Goal: Information Seeking & Learning: Learn about a topic

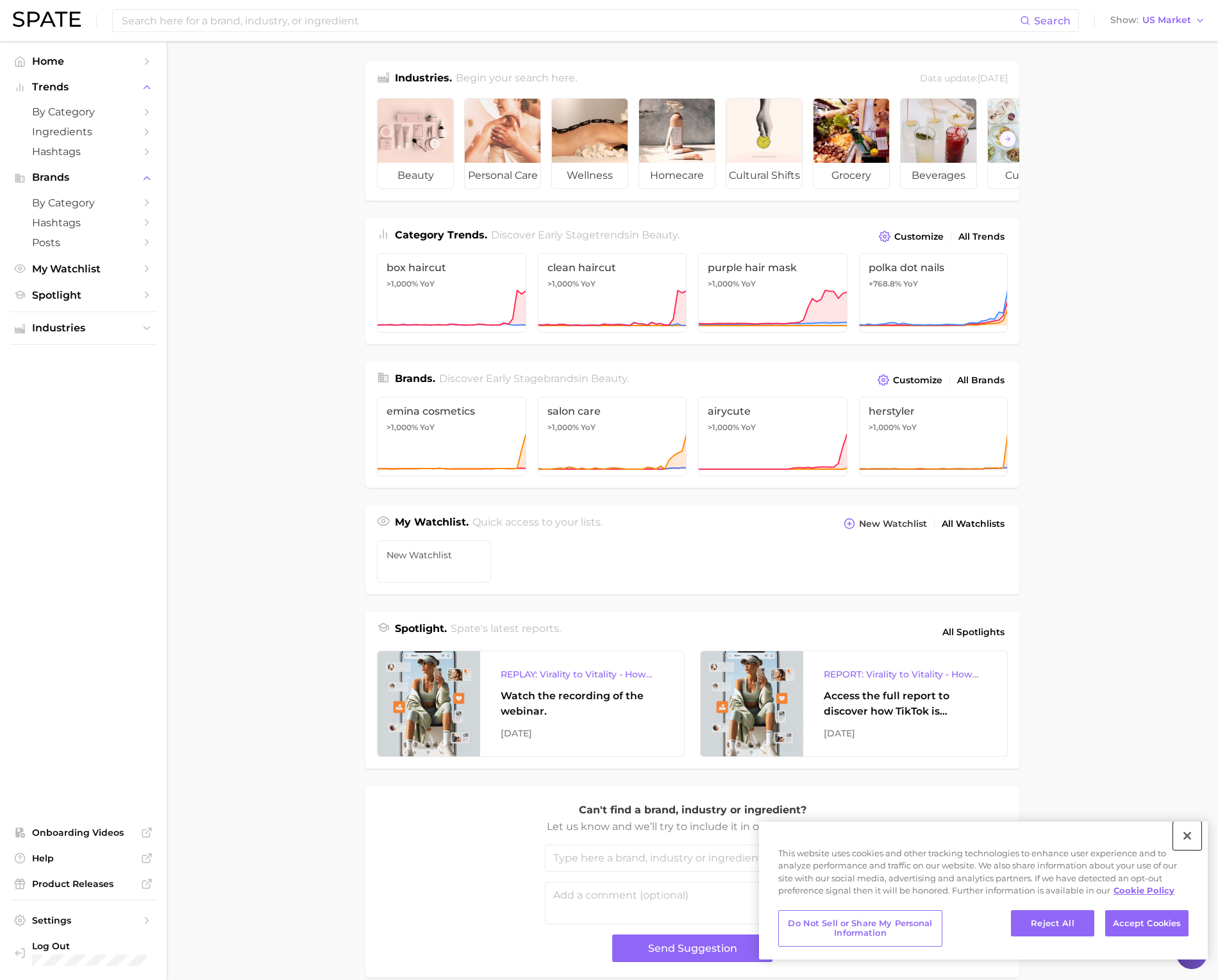
click at [1187, 836] on button "Close" at bounding box center [1187, 835] width 28 height 28
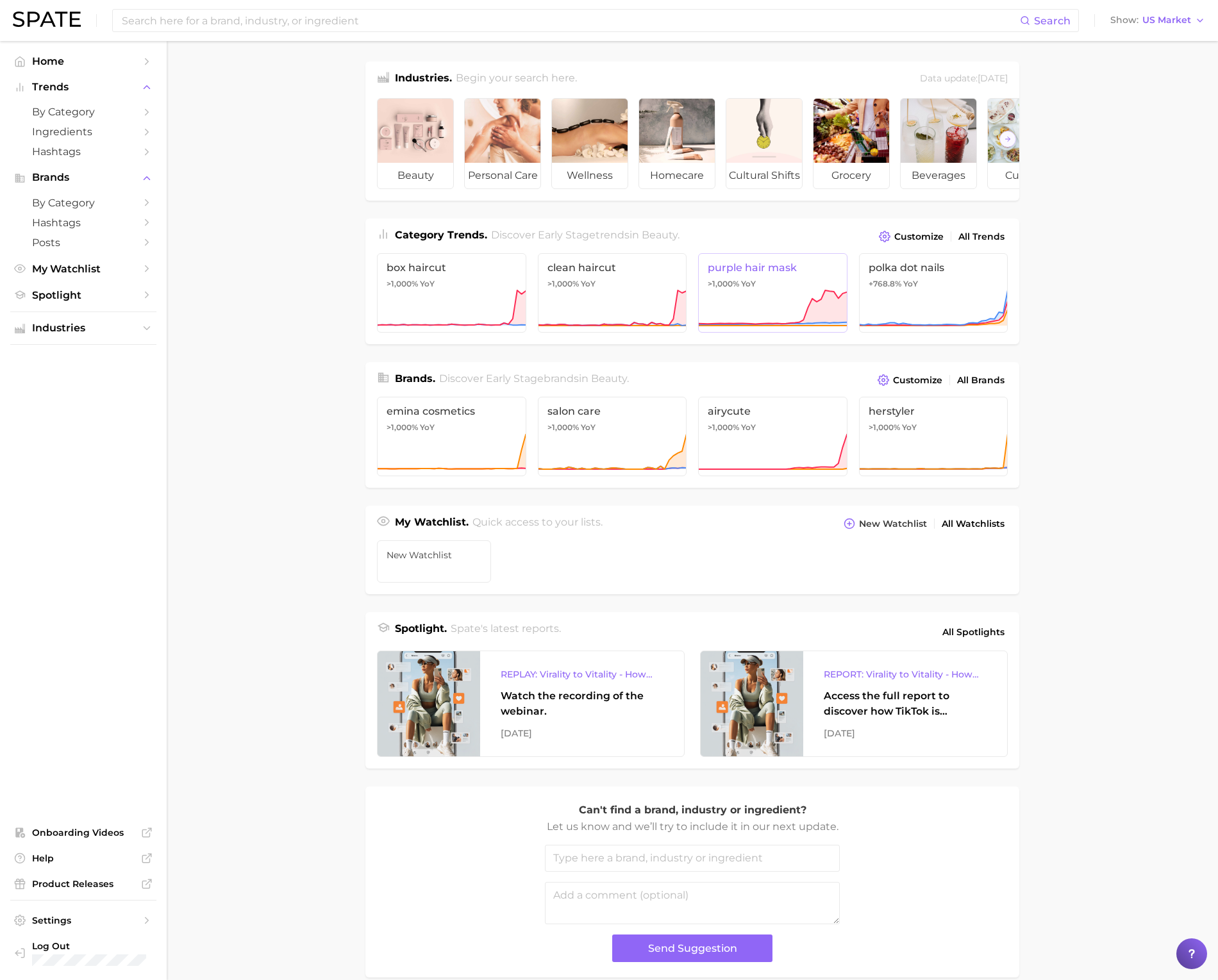
click at [773, 299] on icon at bounding box center [773, 308] width 149 height 38
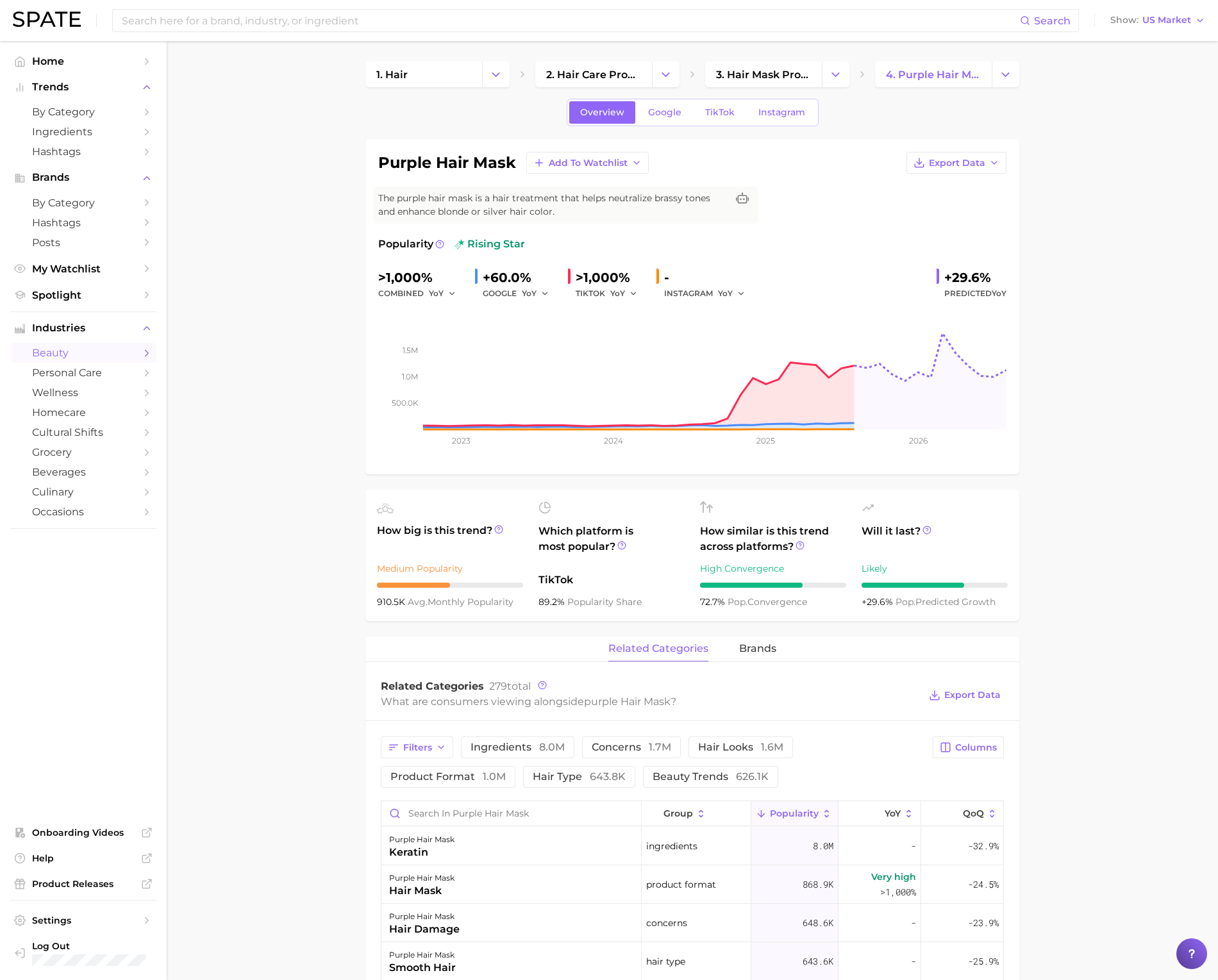
scroll to position [3, 0]
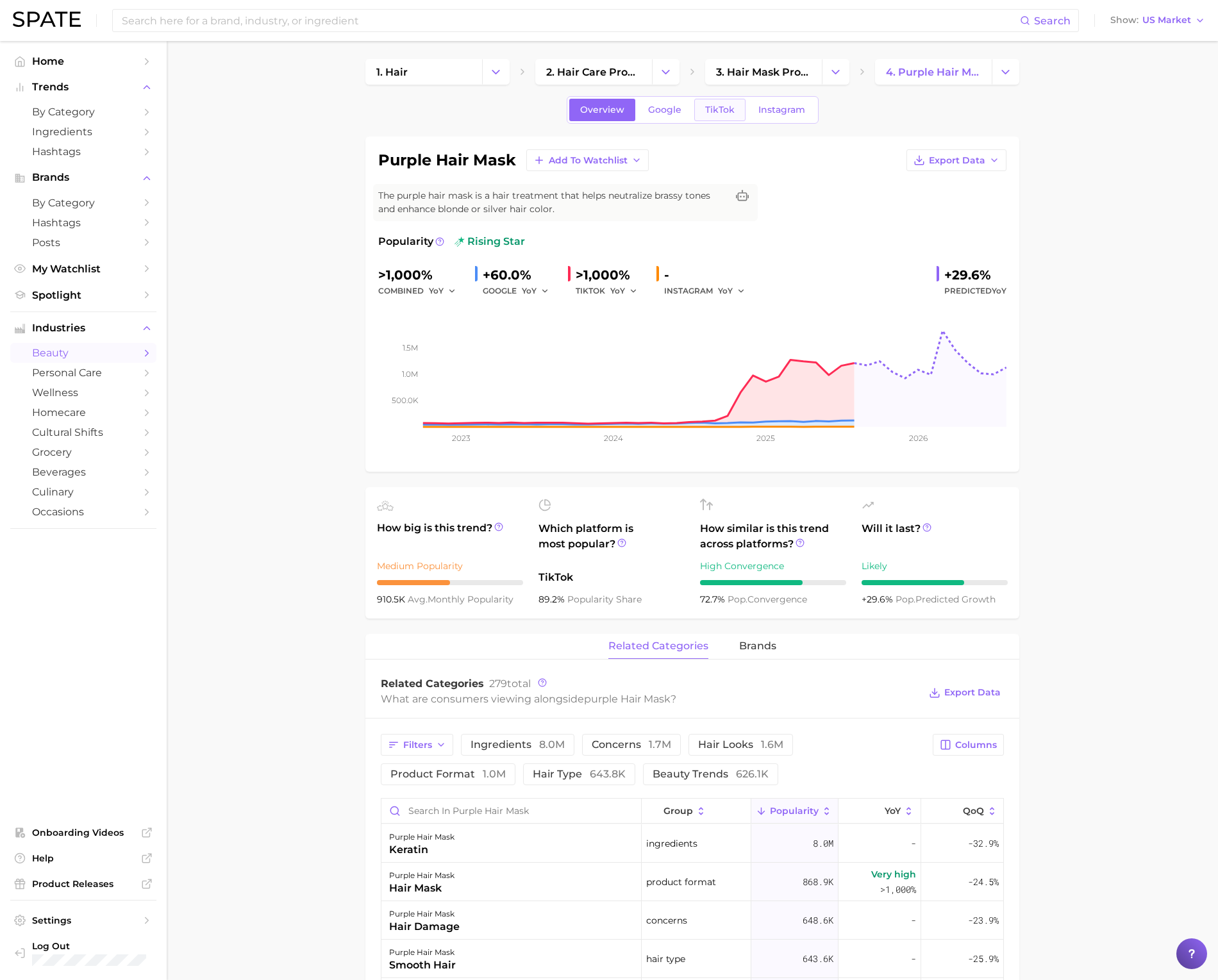
click at [721, 112] on span "TikTok" at bounding box center [719, 110] width 29 height 11
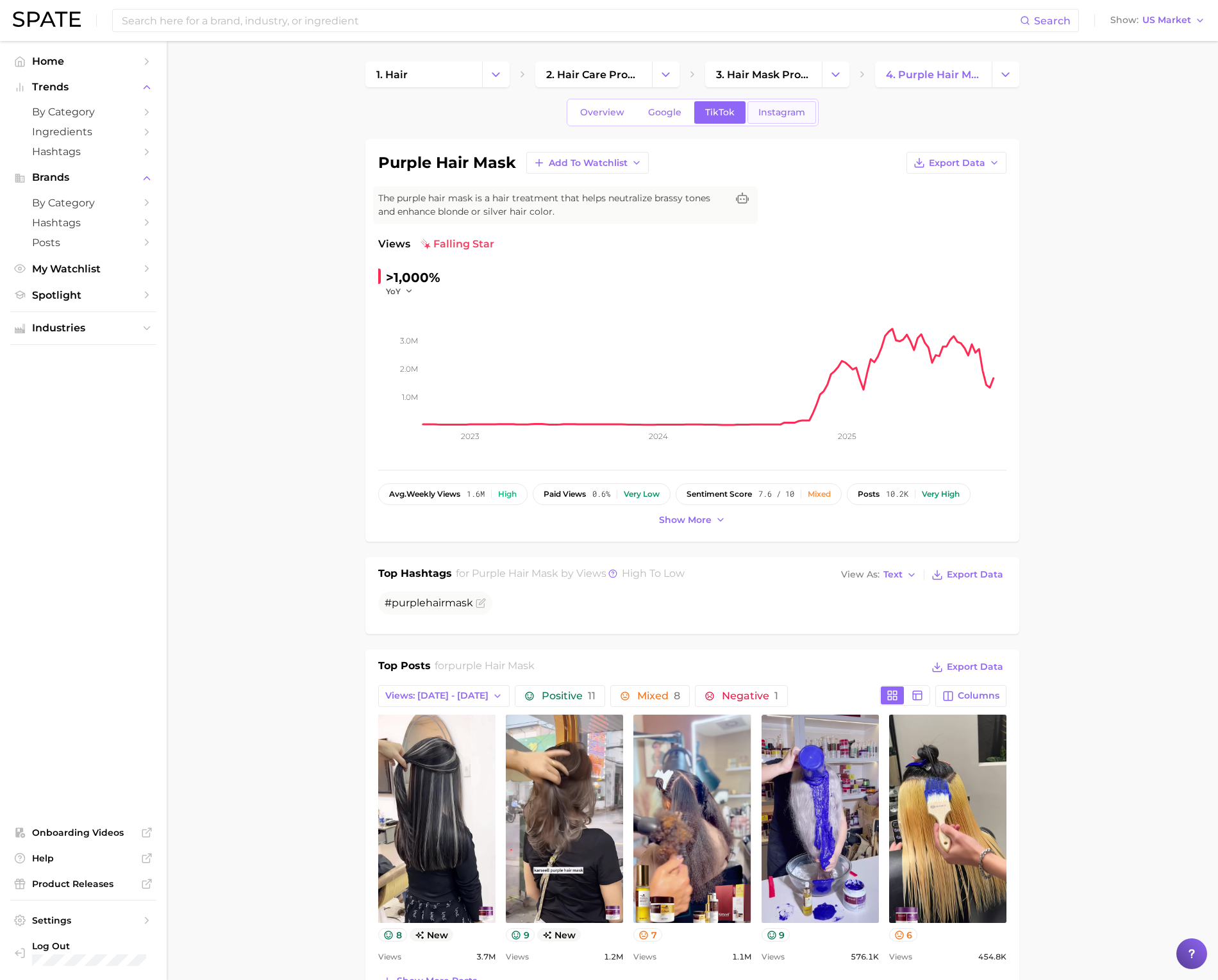
click at [784, 114] on span "Instagram" at bounding box center [782, 112] width 47 height 11
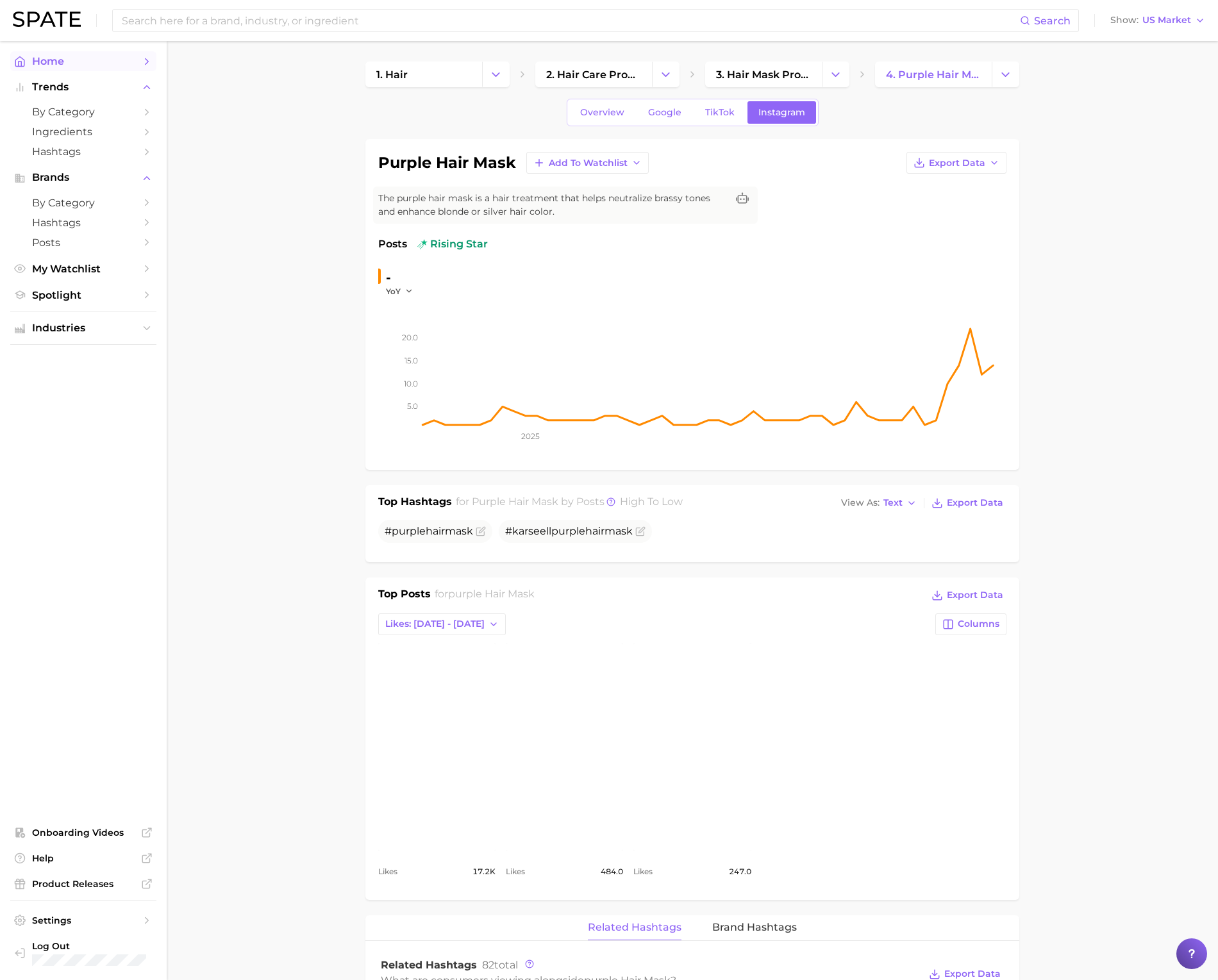
click at [61, 57] on span "Home" at bounding box center [83, 61] width 102 height 12
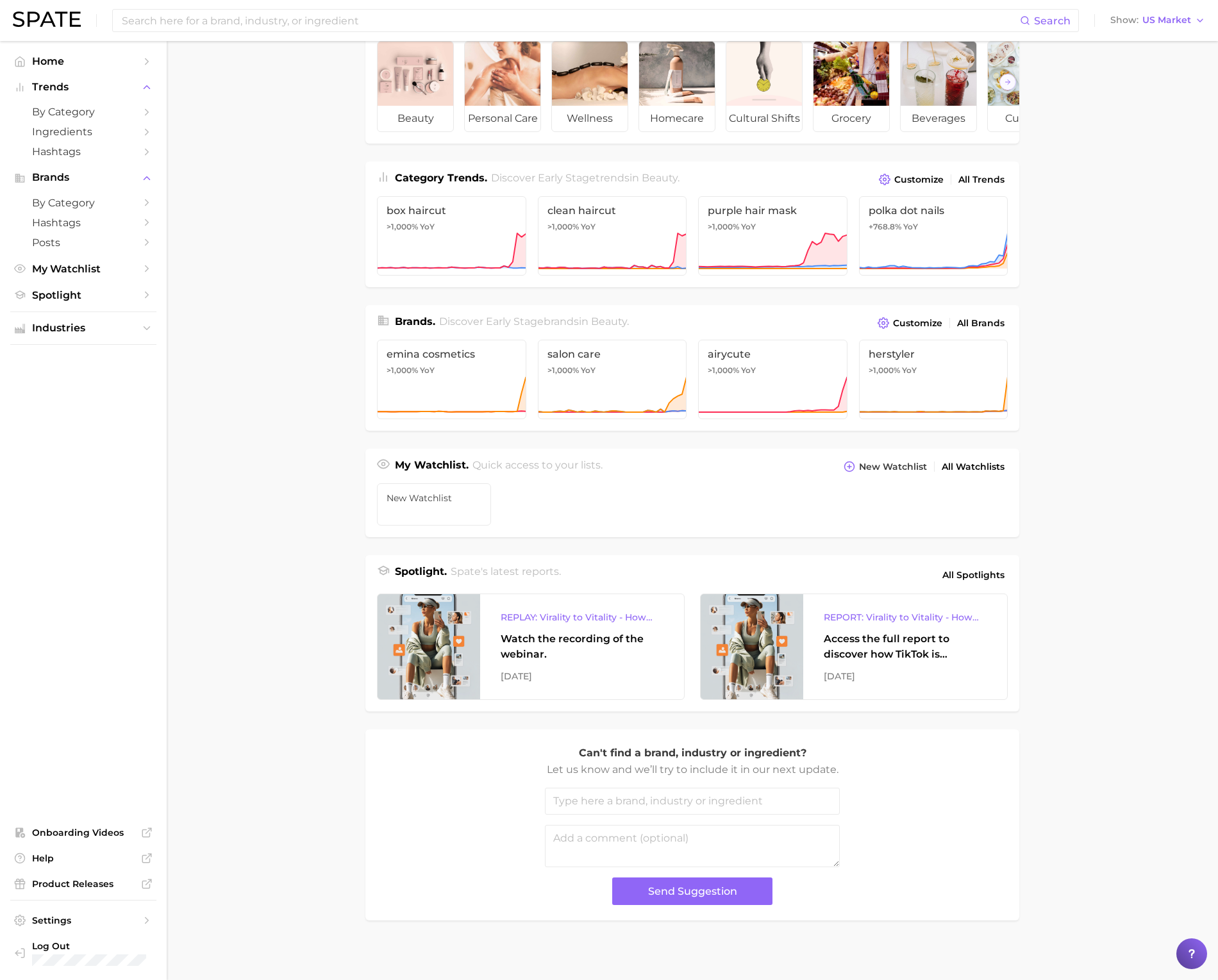
scroll to position [71, 0]
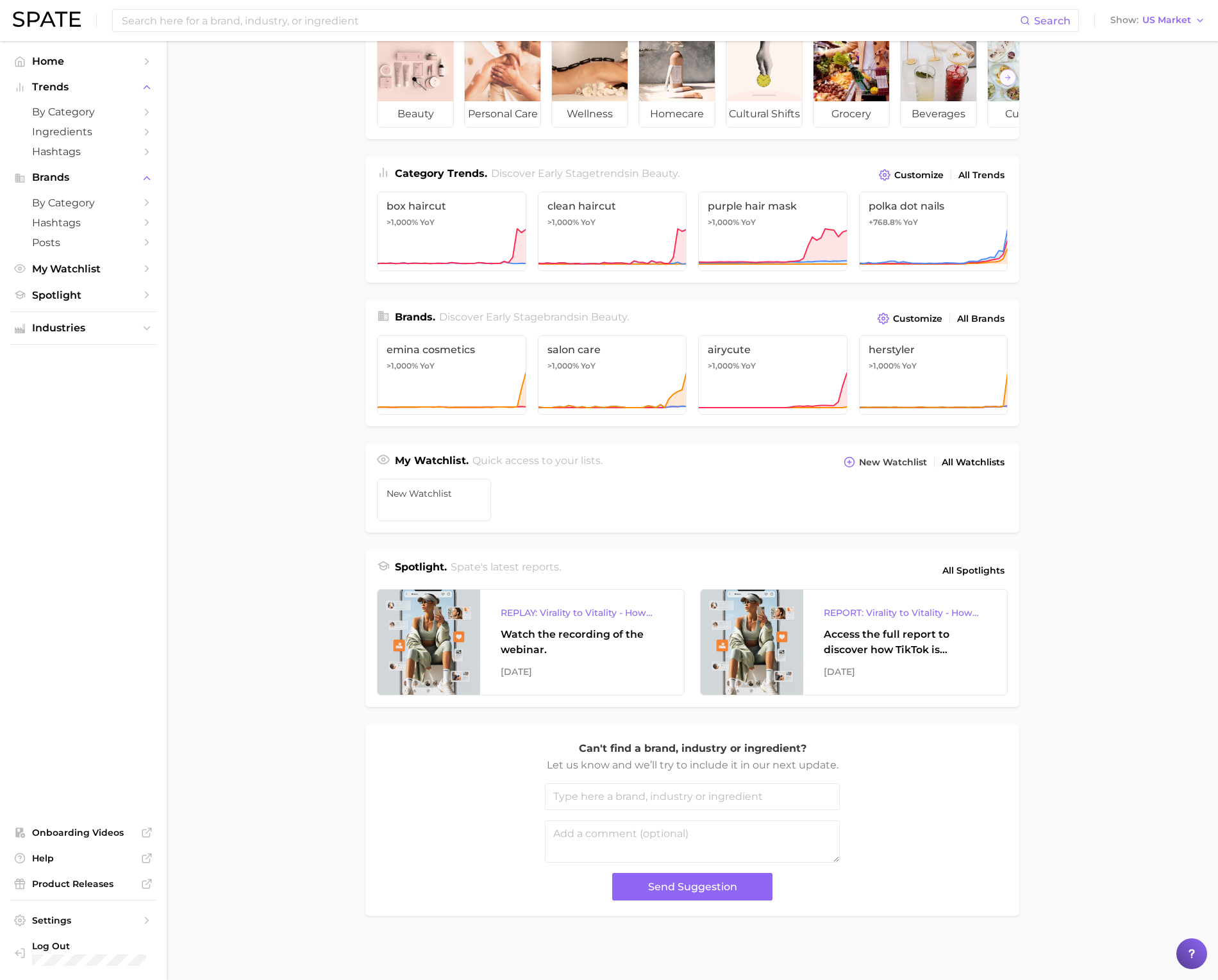
click at [1144, 355] on main "Industries. Begin your search here. Data update: [DATE] beauty personal care we…" at bounding box center [692, 480] width 1052 height 1000
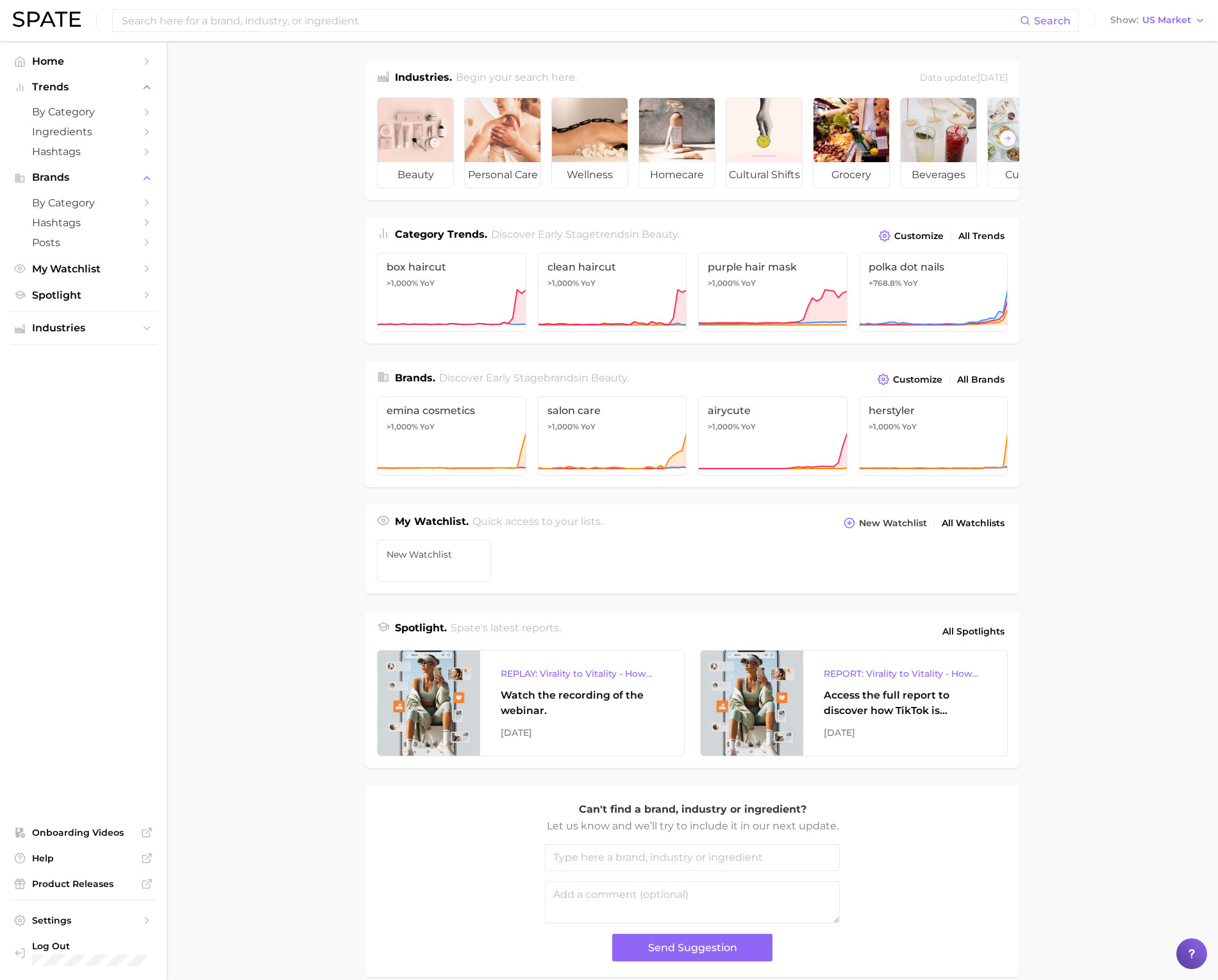
scroll to position [0, 0]
click at [1121, 110] on main "Industries. Begin your search here. Data update: [DATE] beauty personal care we…" at bounding box center [692, 541] width 1052 height 1000
